Goal: Find contact information: Find contact information

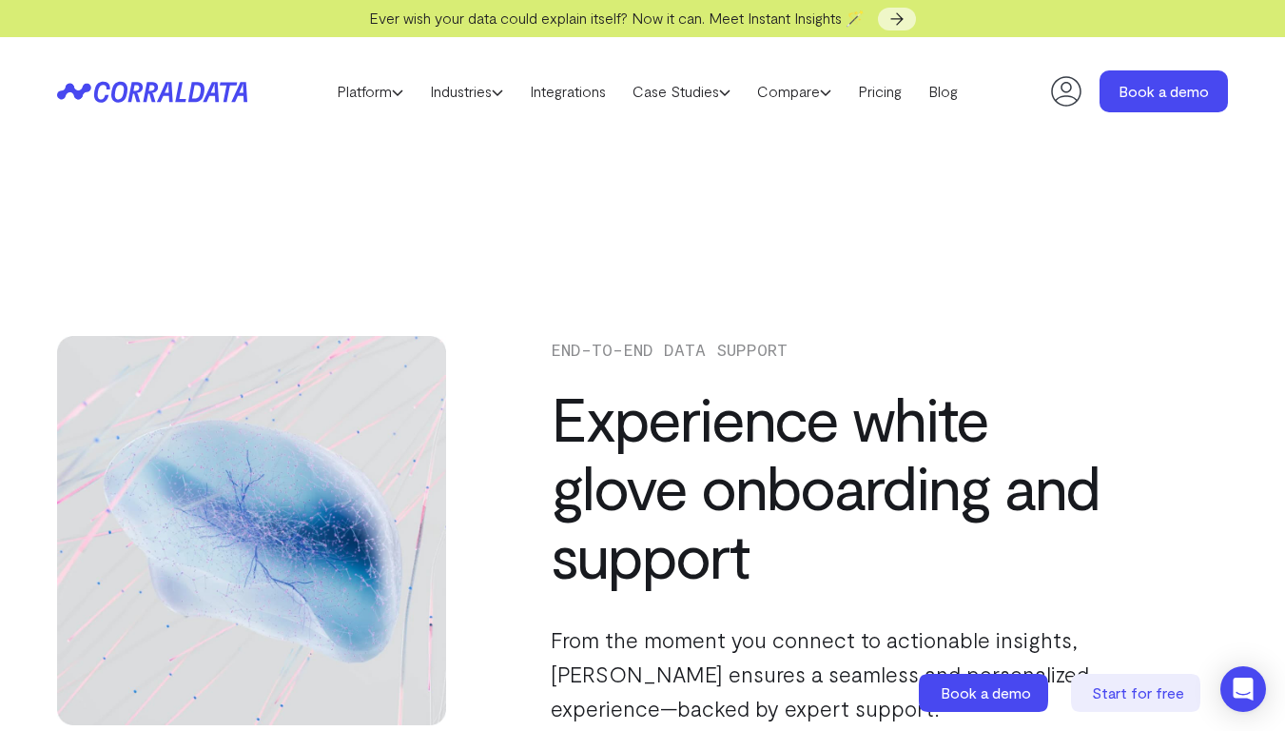
scroll to position [436, 0]
